Goal: Task Accomplishment & Management: Manage account settings

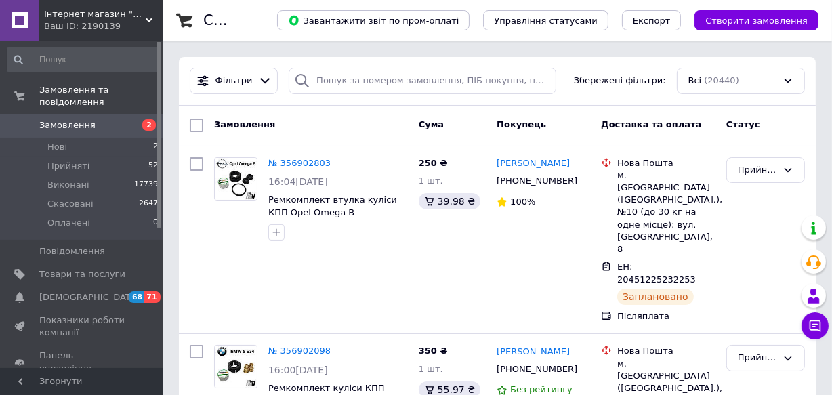
click at [59, 114] on link "Замовлення 2" at bounding box center [83, 125] width 166 height 23
click at [62, 141] on span "Нові" at bounding box center [57, 147] width 20 height 12
